Goal: Find specific page/section: Find specific page/section

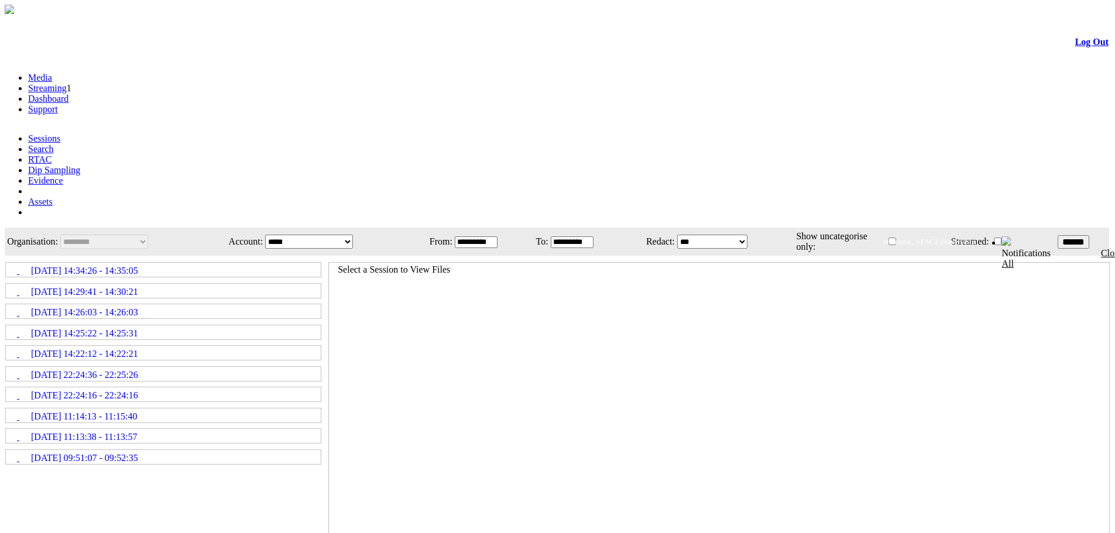
click at [6, 265] on icon at bounding box center [6, 265] width 0 height 0
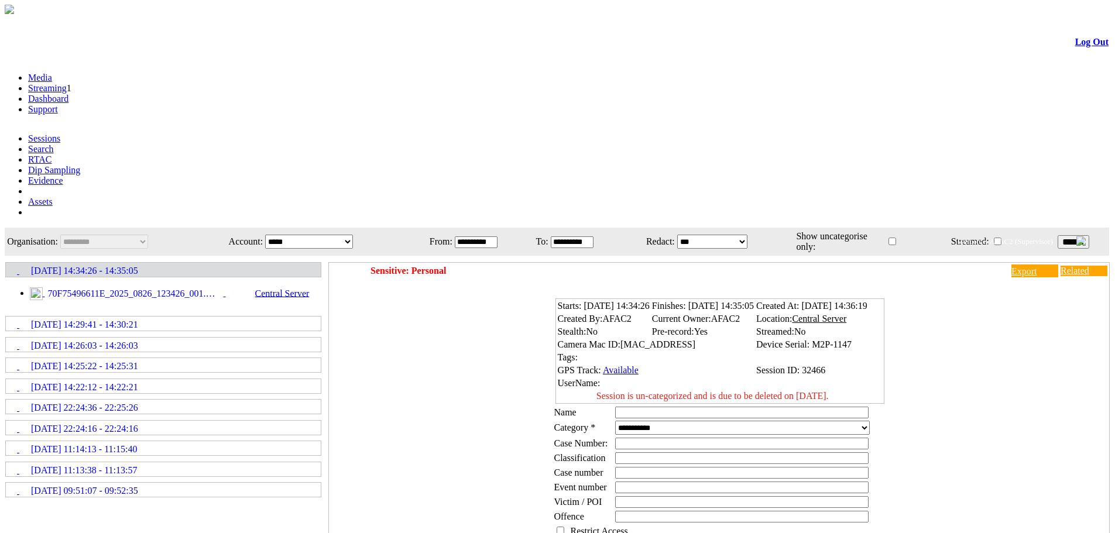
click at [43, 288] on img at bounding box center [36, 294] width 13 height 13
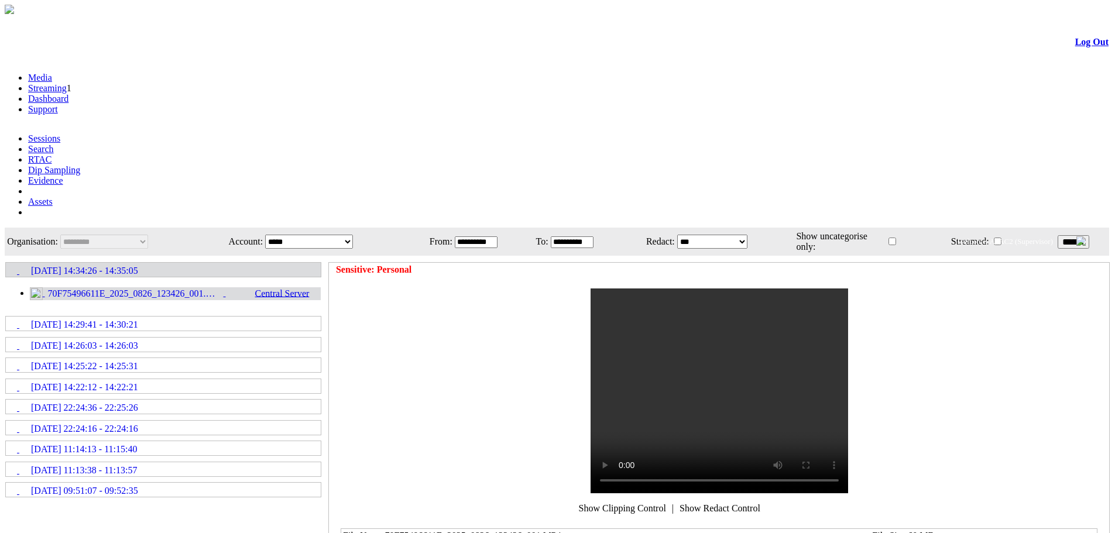
click at [6, 340] on icon at bounding box center [6, 340] width 0 height 0
